Goal: Task Accomplishment & Management: Use online tool/utility

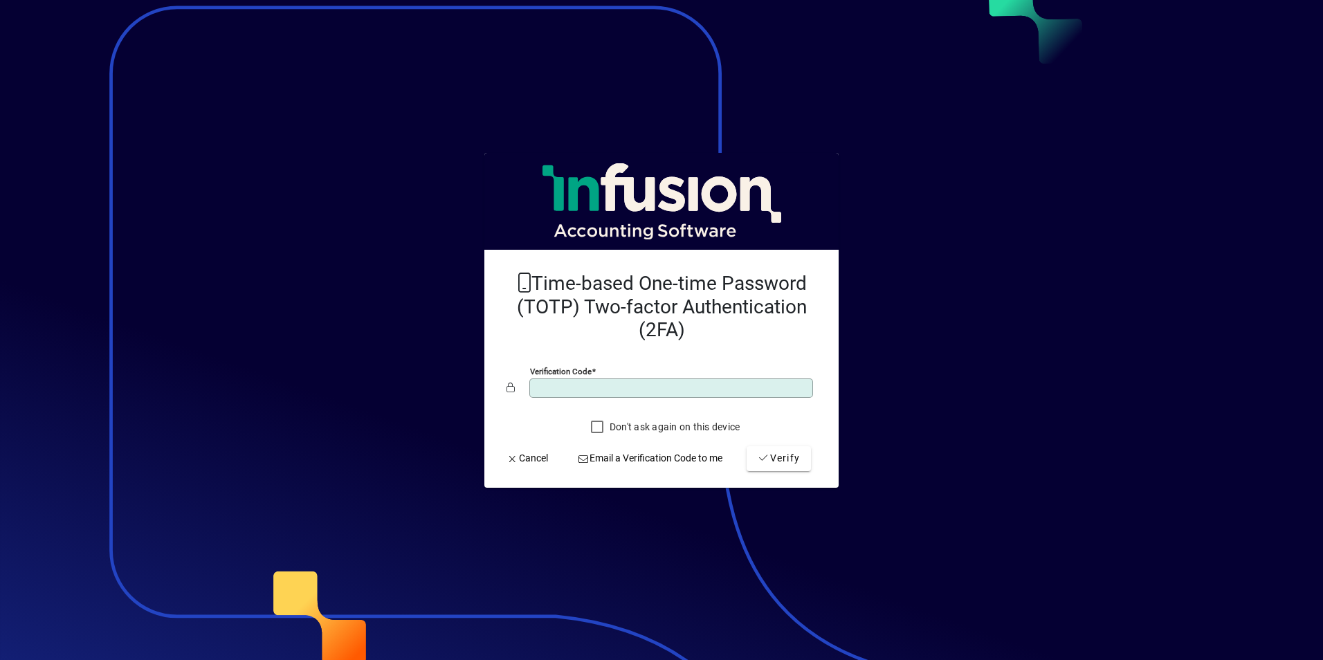
type input "******"
click at [746, 446] on button "Verify" at bounding box center [778, 458] width 64 height 25
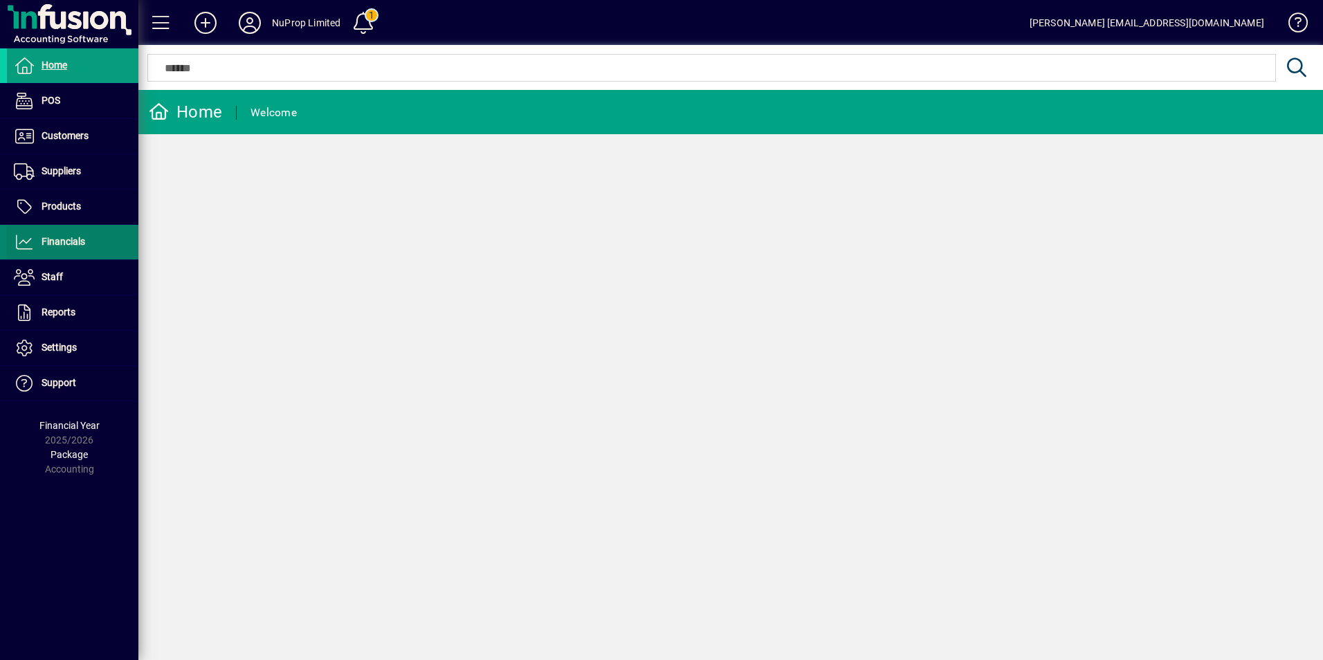
click at [67, 245] on span "Financials" at bounding box center [64, 241] width 44 height 11
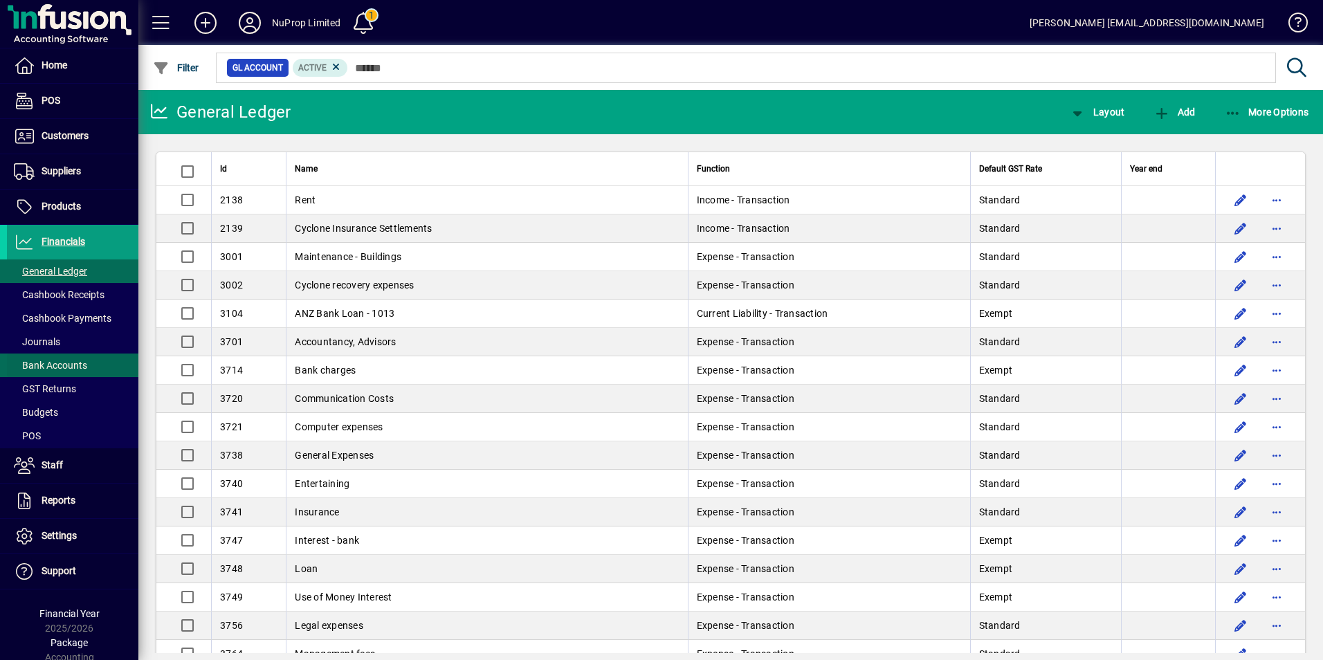
click at [55, 362] on span "Bank Accounts" at bounding box center [50, 365] width 73 height 11
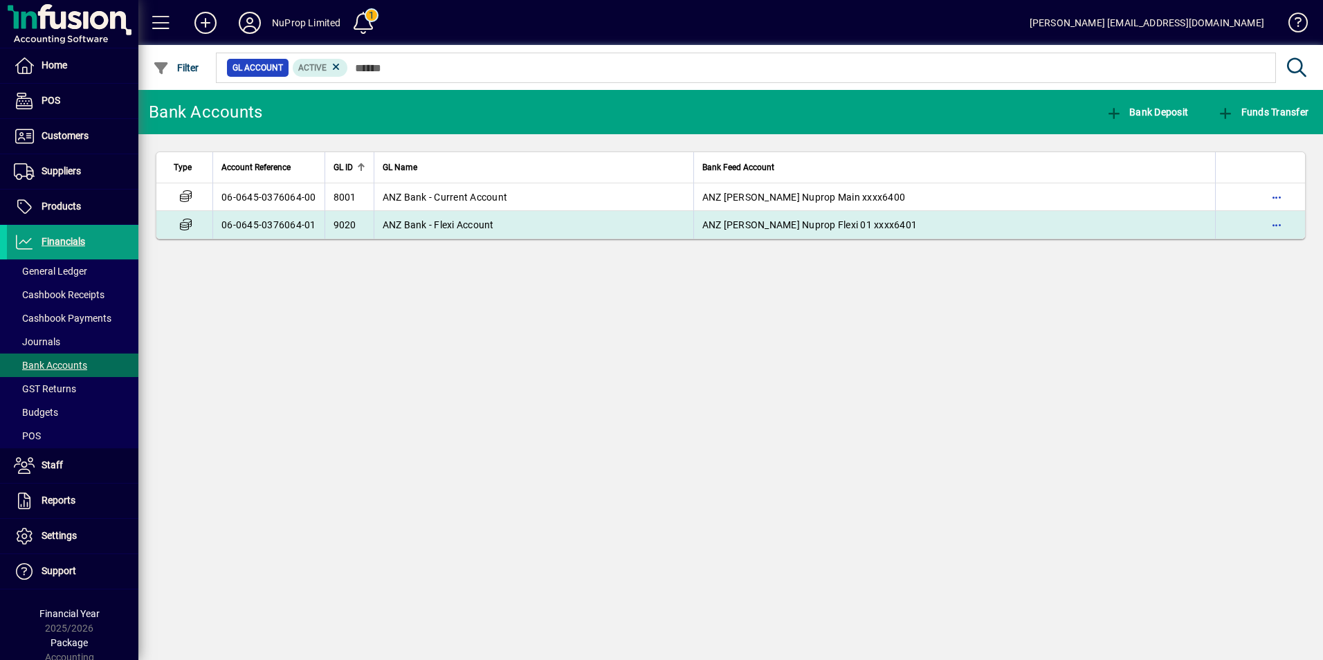
click at [463, 225] on span "ANZ Bank - Flexi Account" at bounding box center [438, 224] width 111 height 11
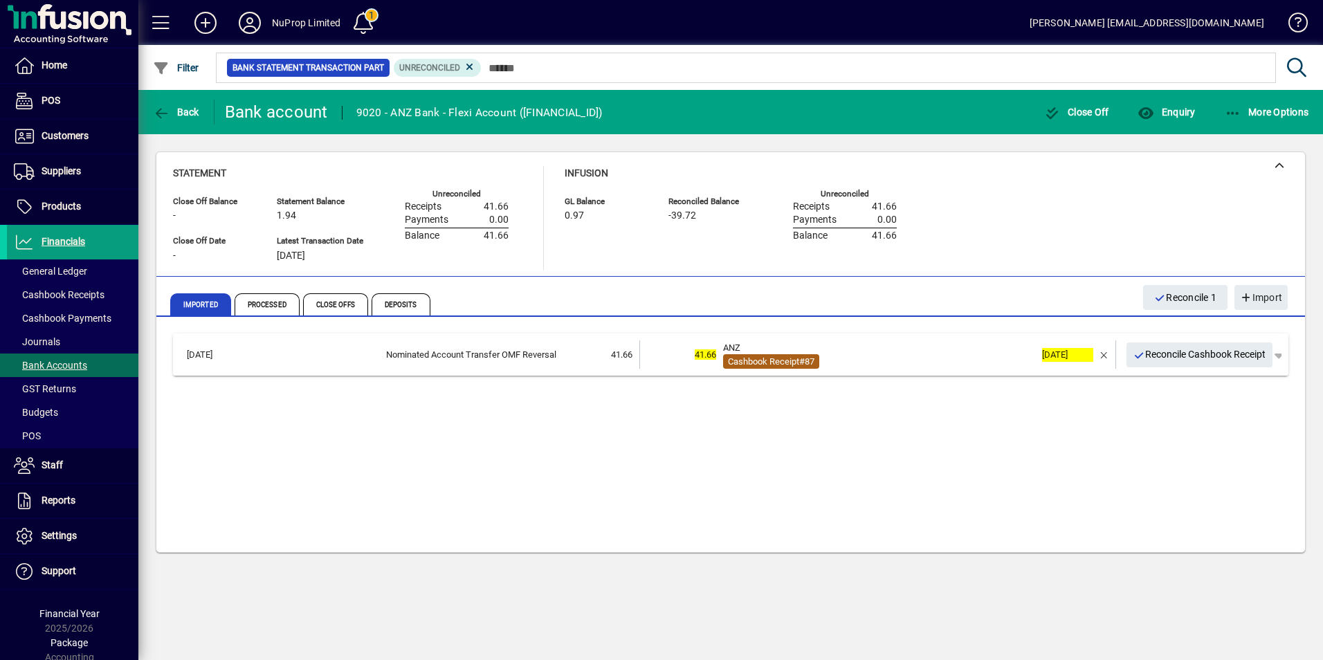
click at [794, 363] on span "Cashbook Receipt" at bounding box center [763, 361] width 71 height 10
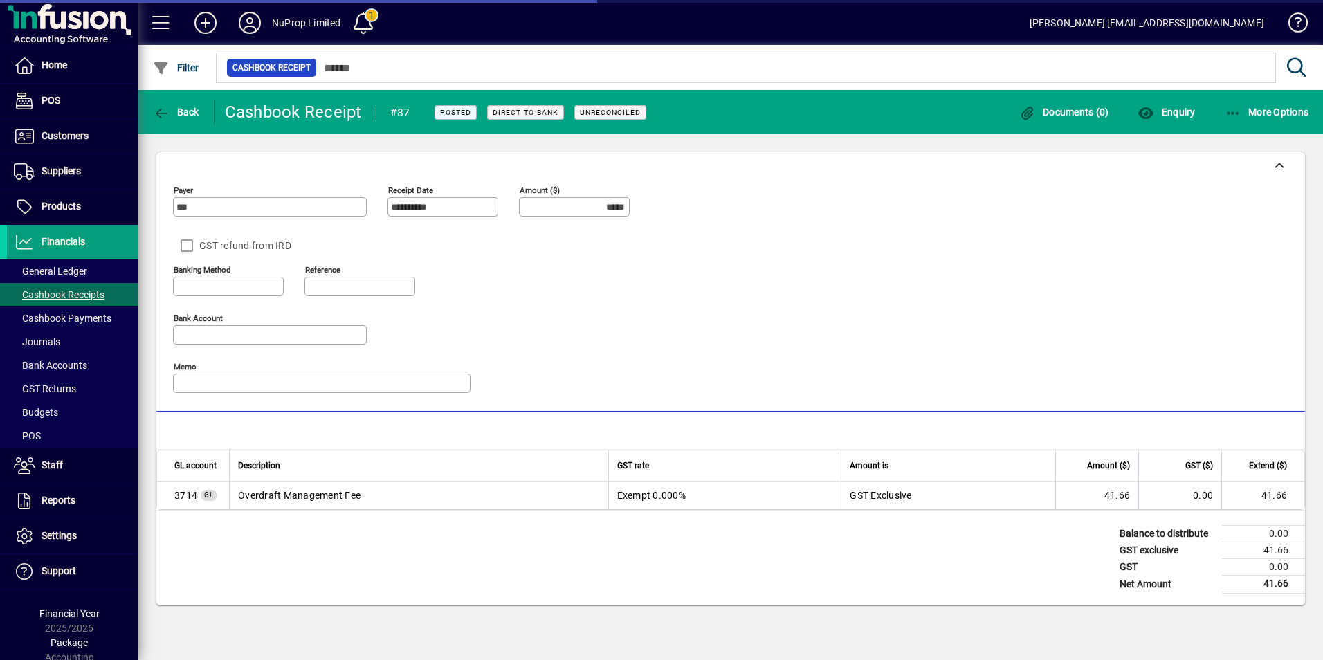
type input "**********"
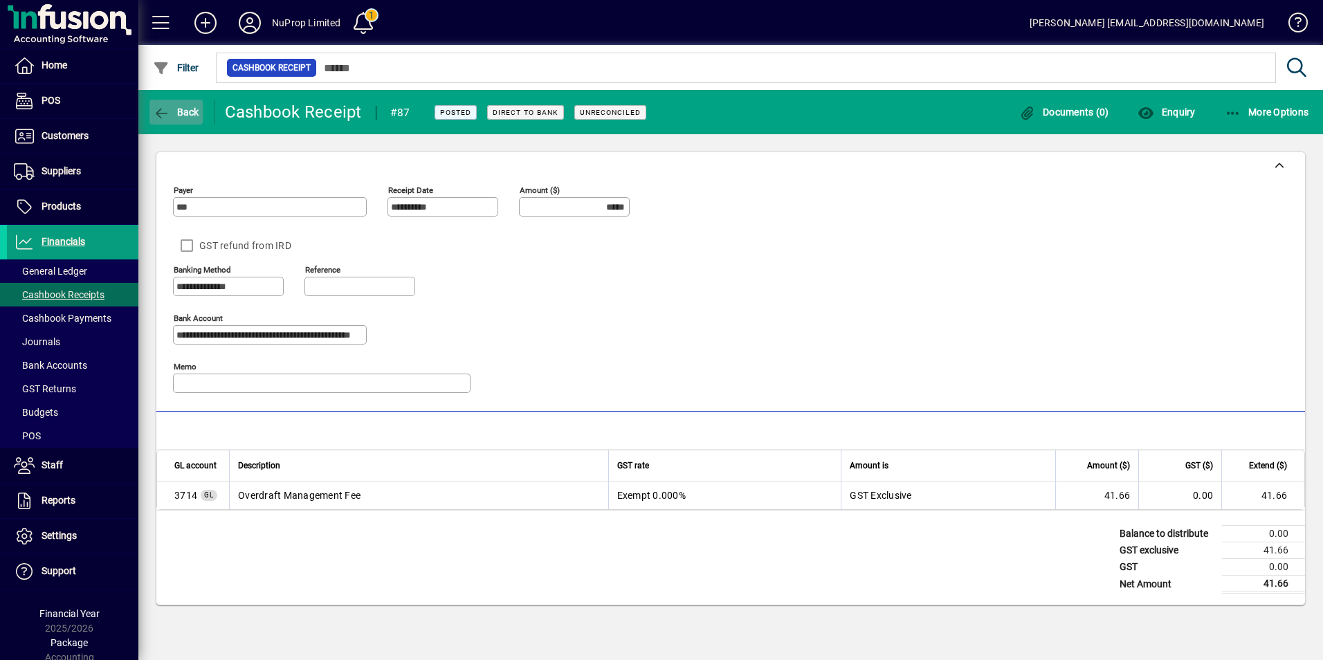
click at [173, 107] on span "Back" at bounding box center [176, 112] width 46 height 11
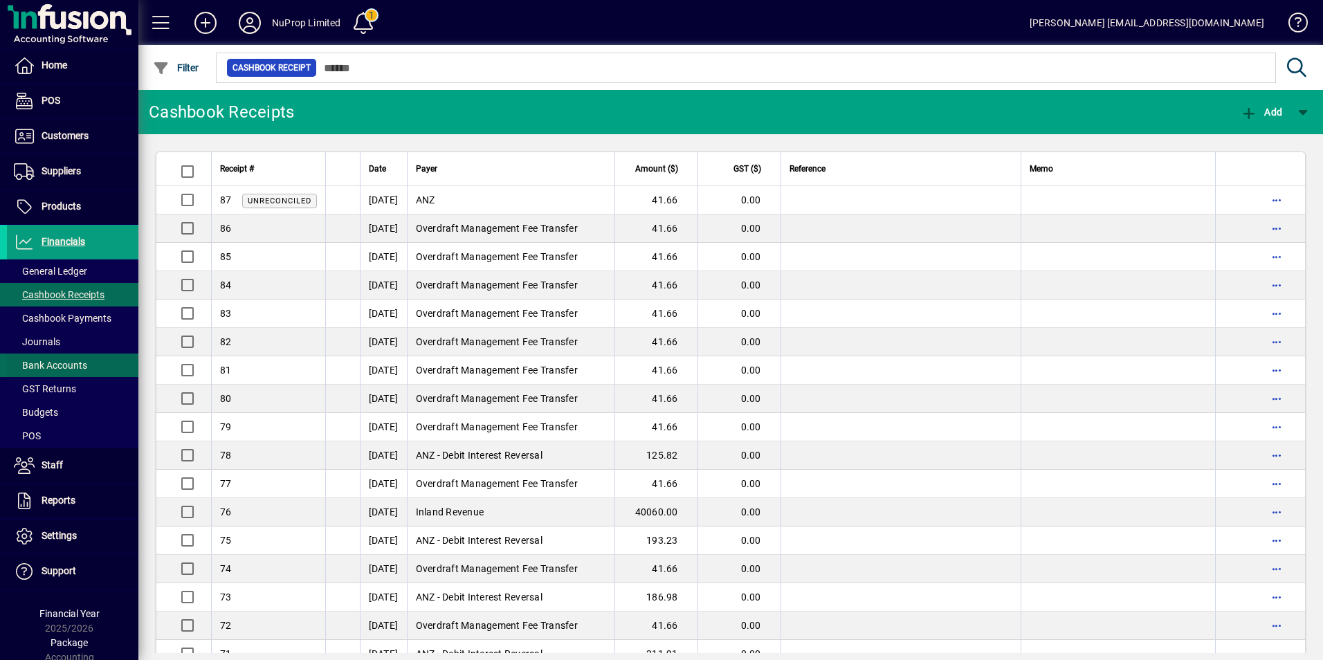
click at [61, 364] on span "Bank Accounts" at bounding box center [50, 365] width 73 height 11
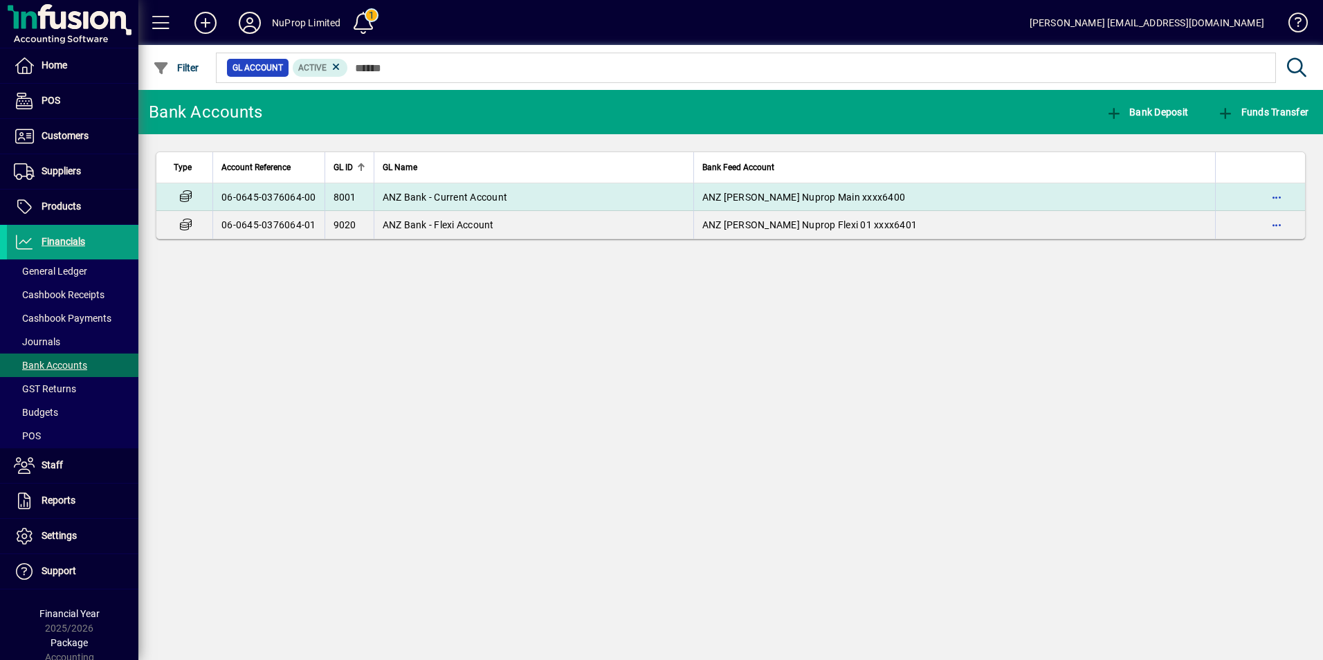
click at [464, 201] on span "ANZ Bank - Current Account" at bounding box center [445, 197] width 125 height 11
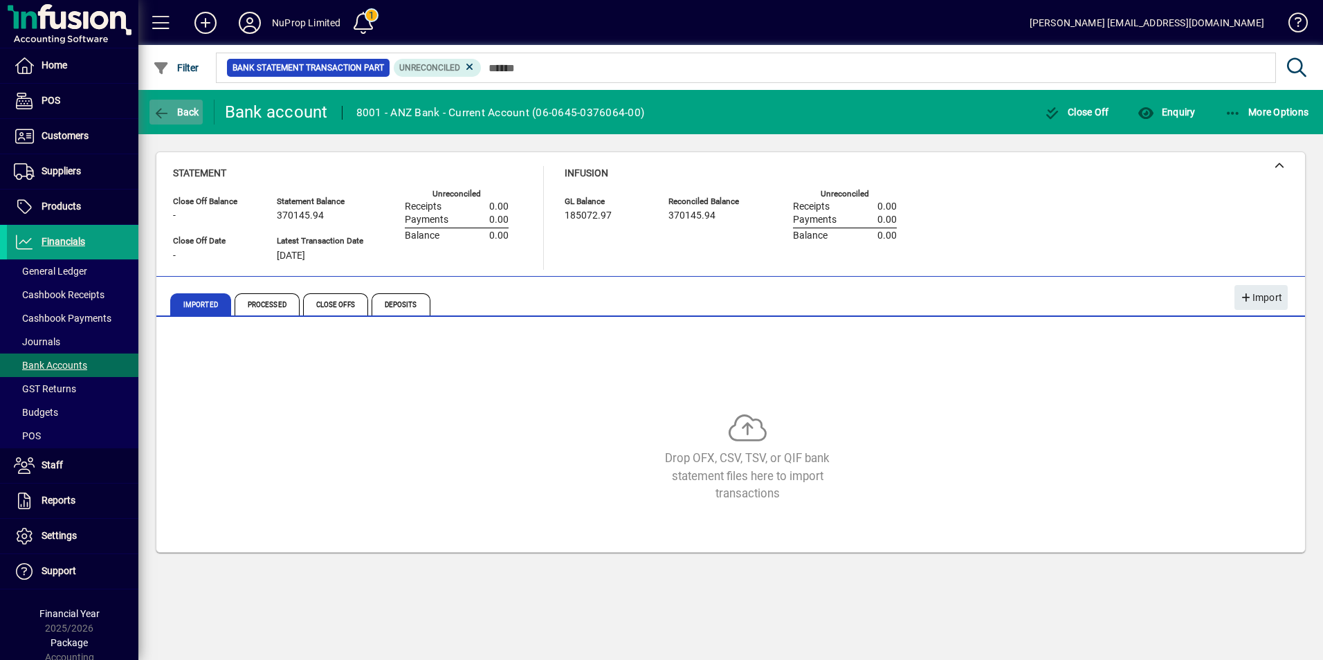
click at [167, 107] on icon "button" at bounding box center [161, 114] width 17 height 14
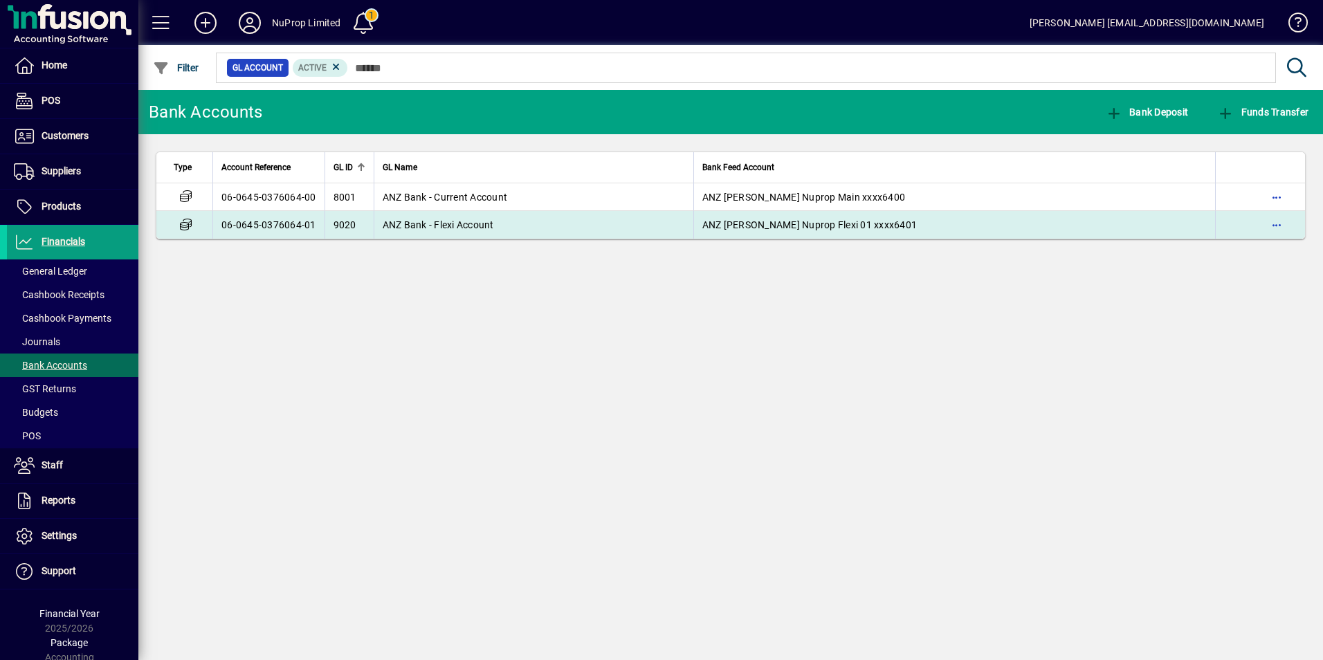
click at [594, 220] on td "ANZ Bank - Flexi Account" at bounding box center [534, 225] width 320 height 28
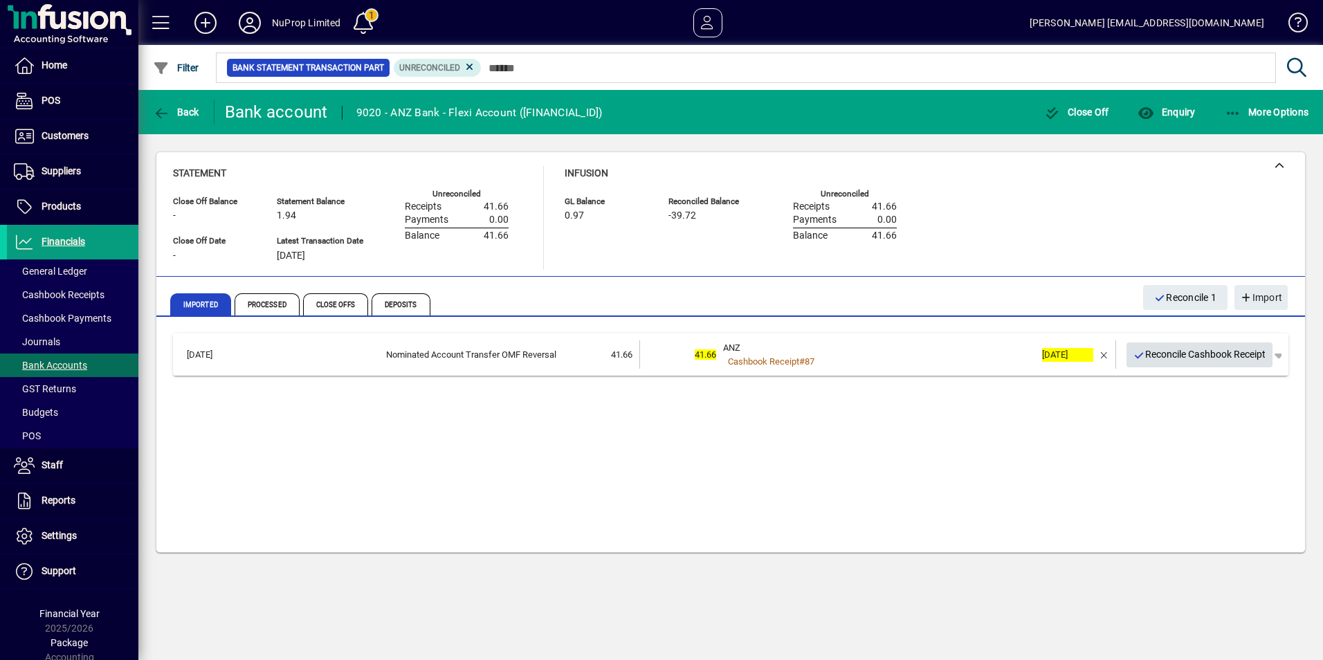
click at [1165, 356] on span "Reconcile Cashbook Receipt" at bounding box center [1199, 354] width 133 height 23
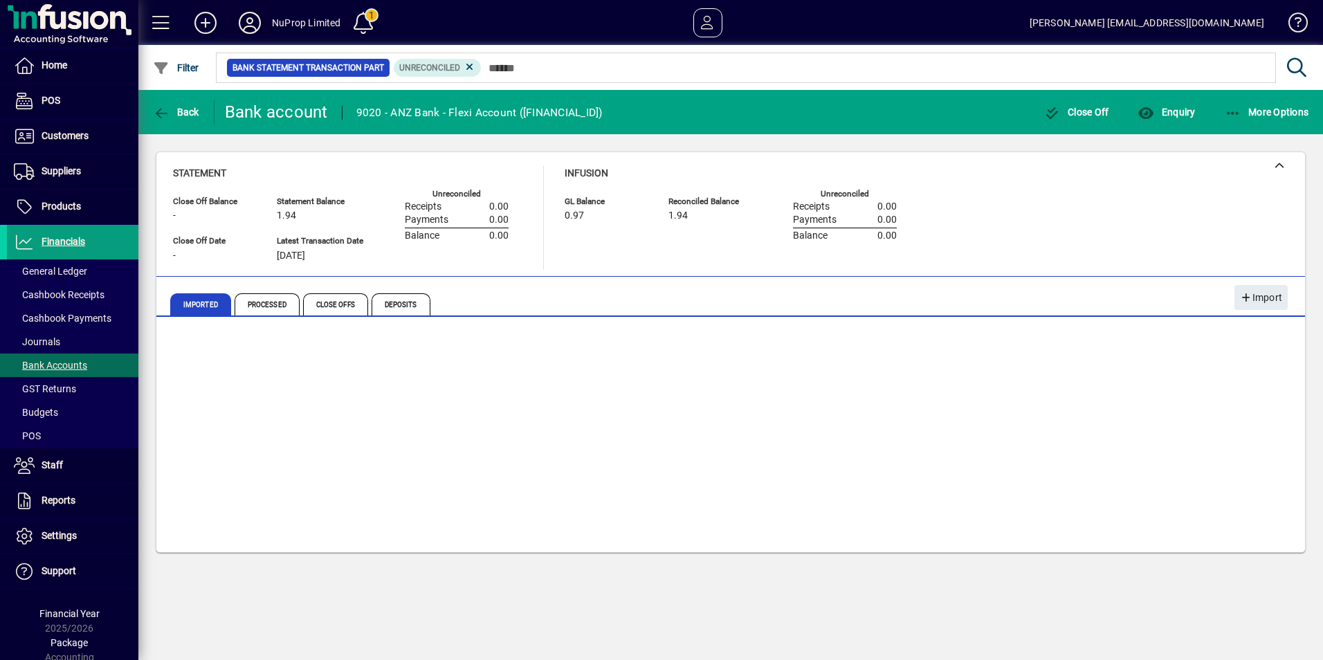
click at [253, 21] on icon at bounding box center [250, 23] width 28 height 22
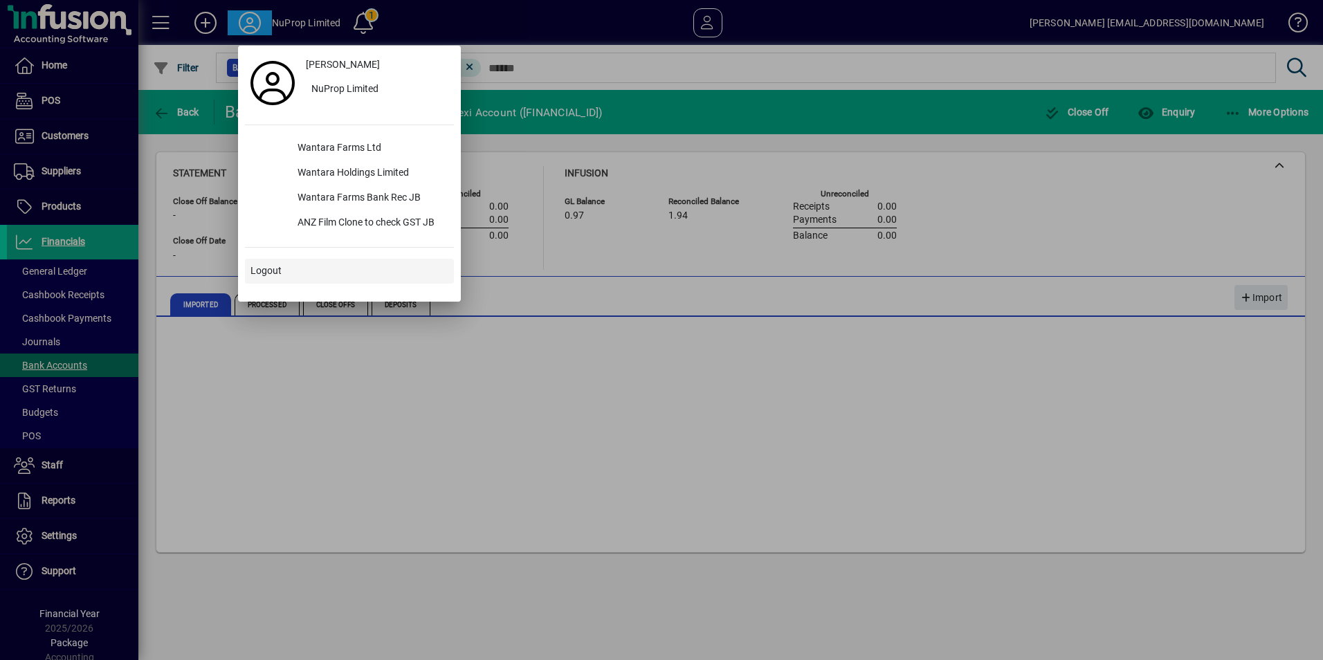
click at [272, 272] on span "Logout" at bounding box center [265, 271] width 31 height 15
